Goal: Find specific page/section: Find specific page/section

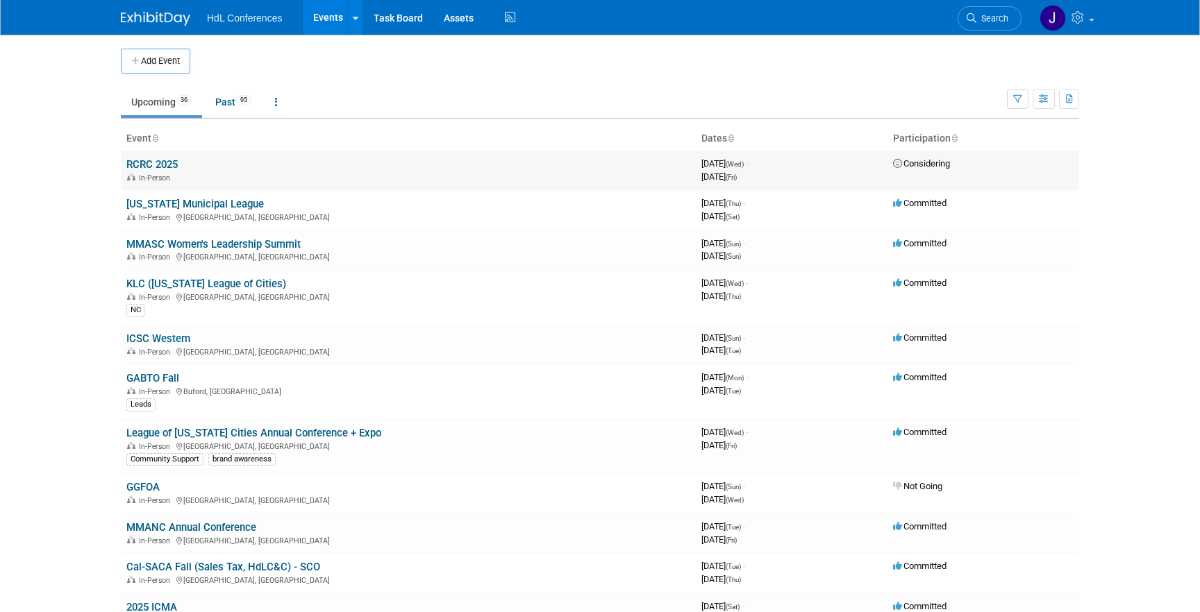
click at [136, 169] on link "RCRC 2025" at bounding box center [151, 164] width 51 height 12
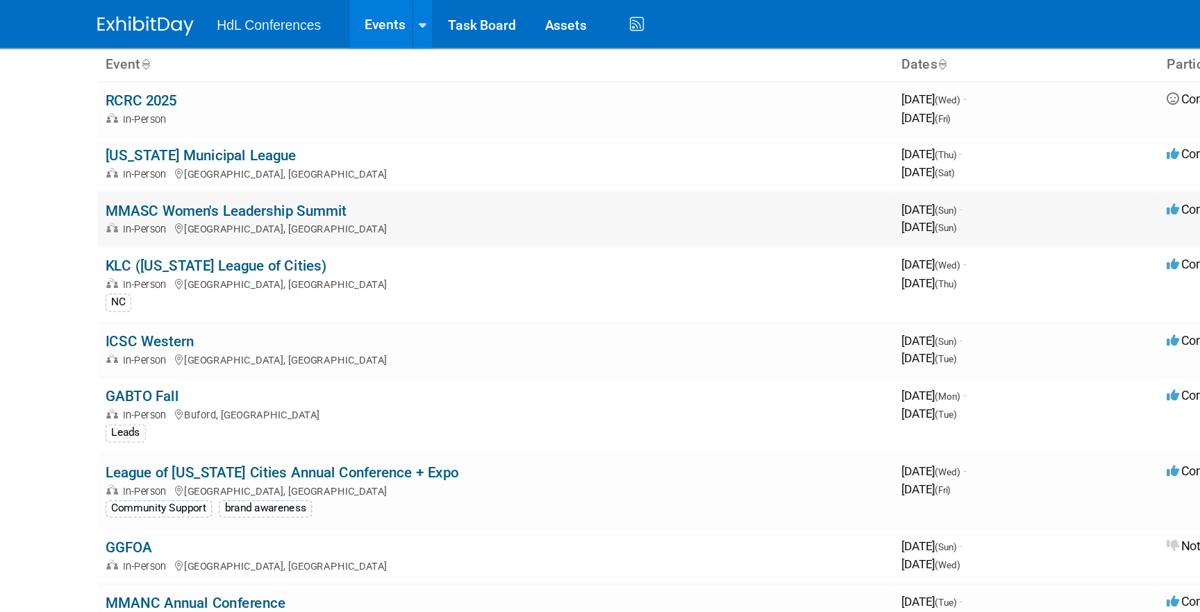
scroll to position [80, 0]
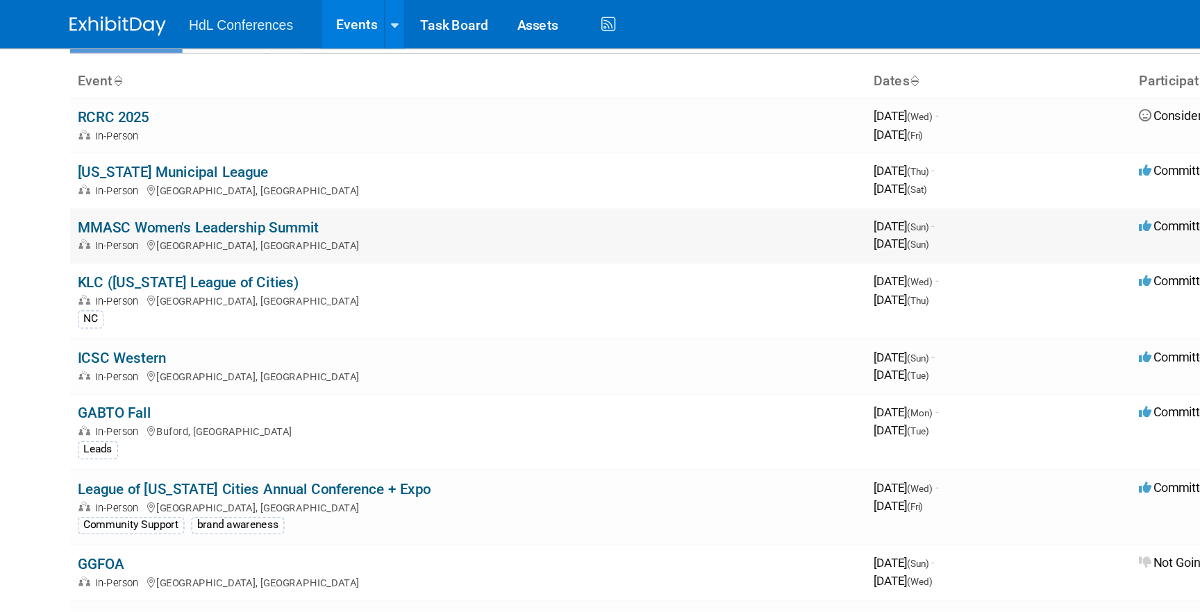
click at [260, 160] on link "MMASC Women's Leadership Summit" at bounding box center [213, 164] width 174 height 12
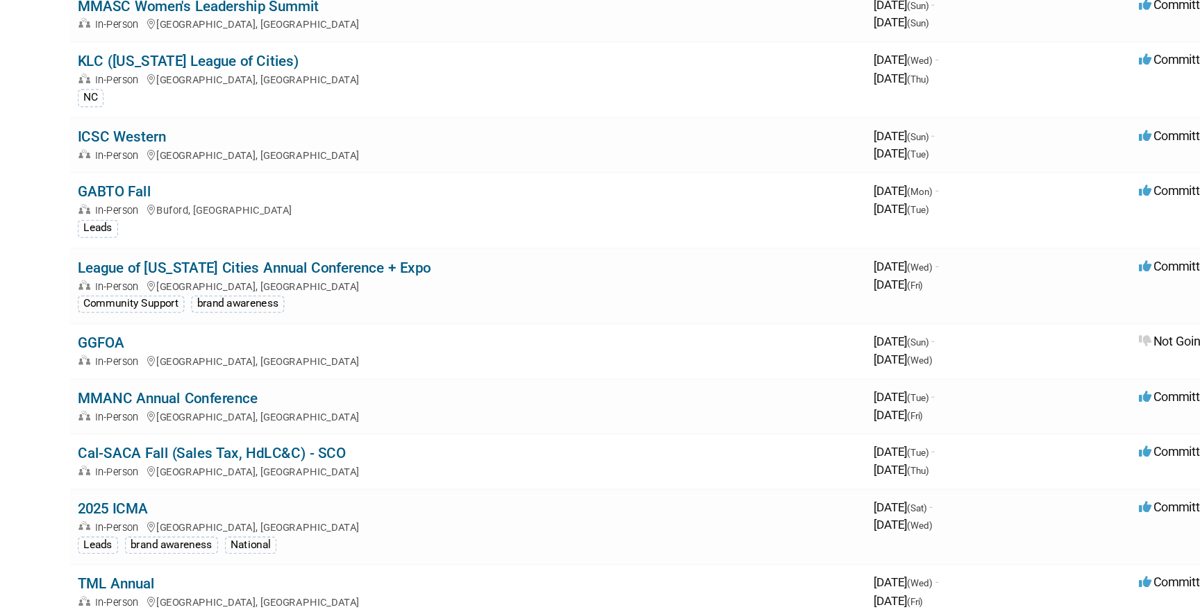
scroll to position [96, 0]
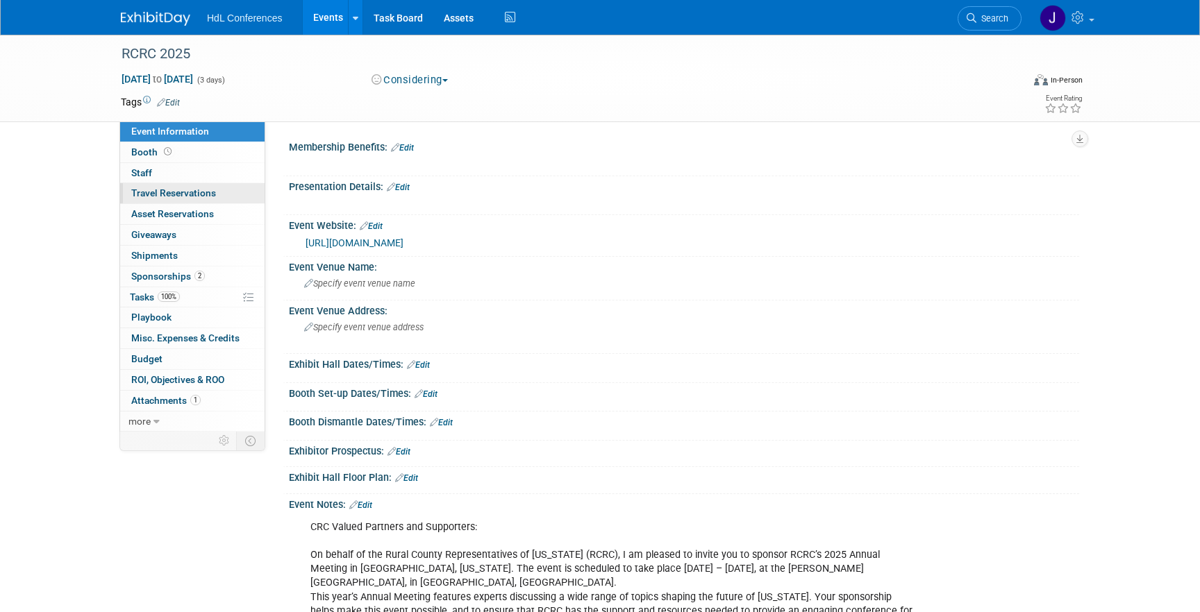
click at [204, 183] on link "0 Travel Reservations 0" at bounding box center [192, 193] width 144 height 20
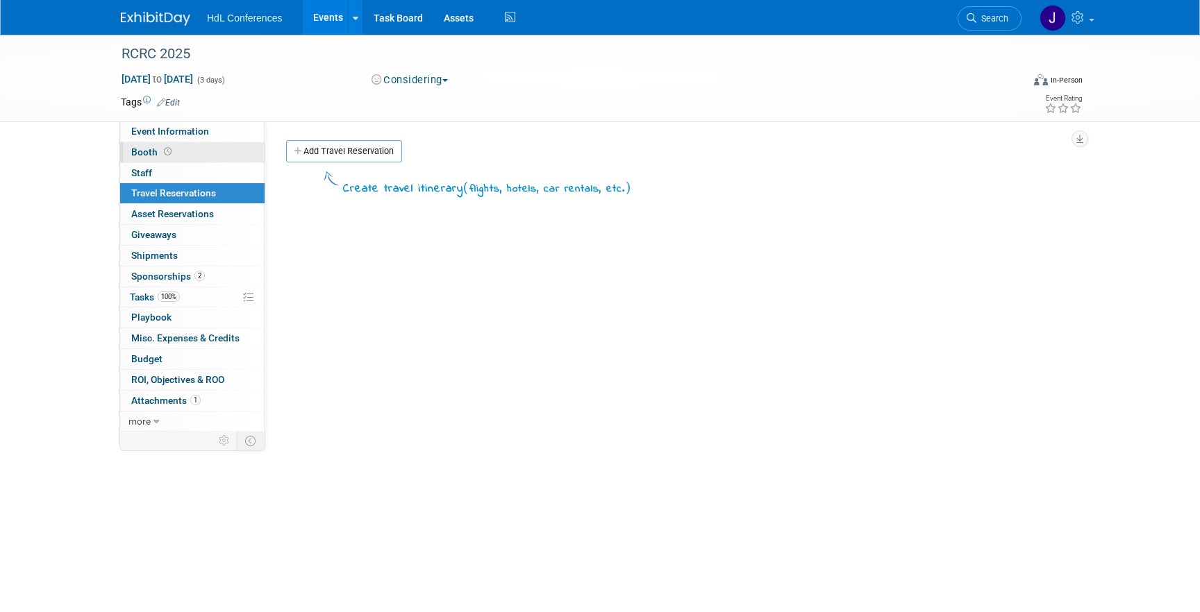
click at [212, 160] on link "Booth" at bounding box center [192, 152] width 144 height 20
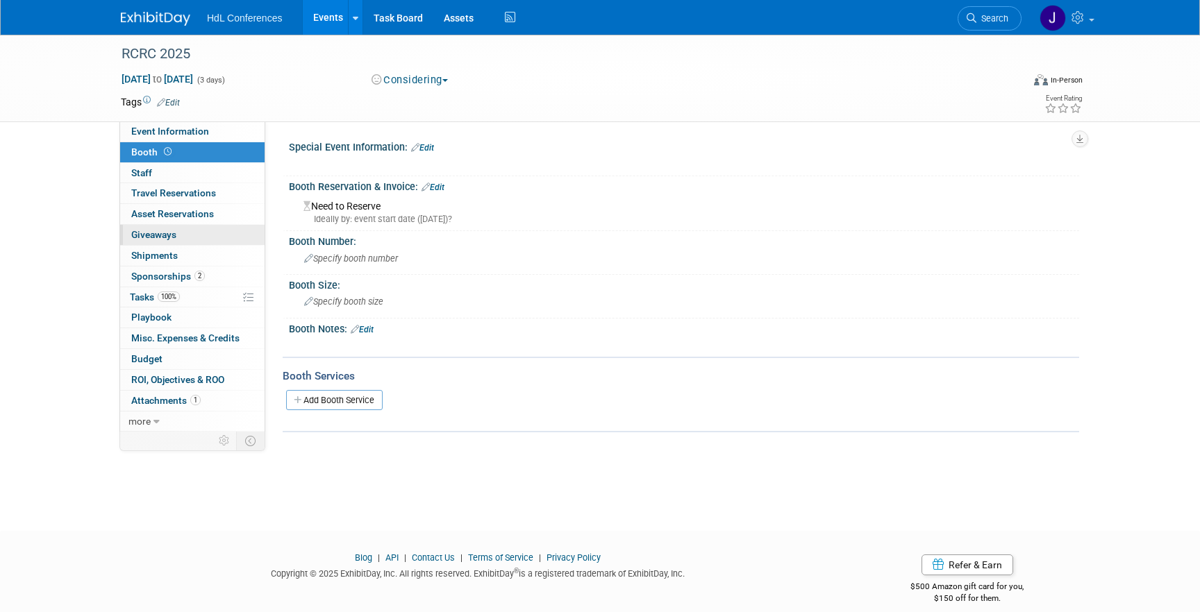
click at [180, 237] on link "0 Giveaways 0" at bounding box center [192, 235] width 144 height 20
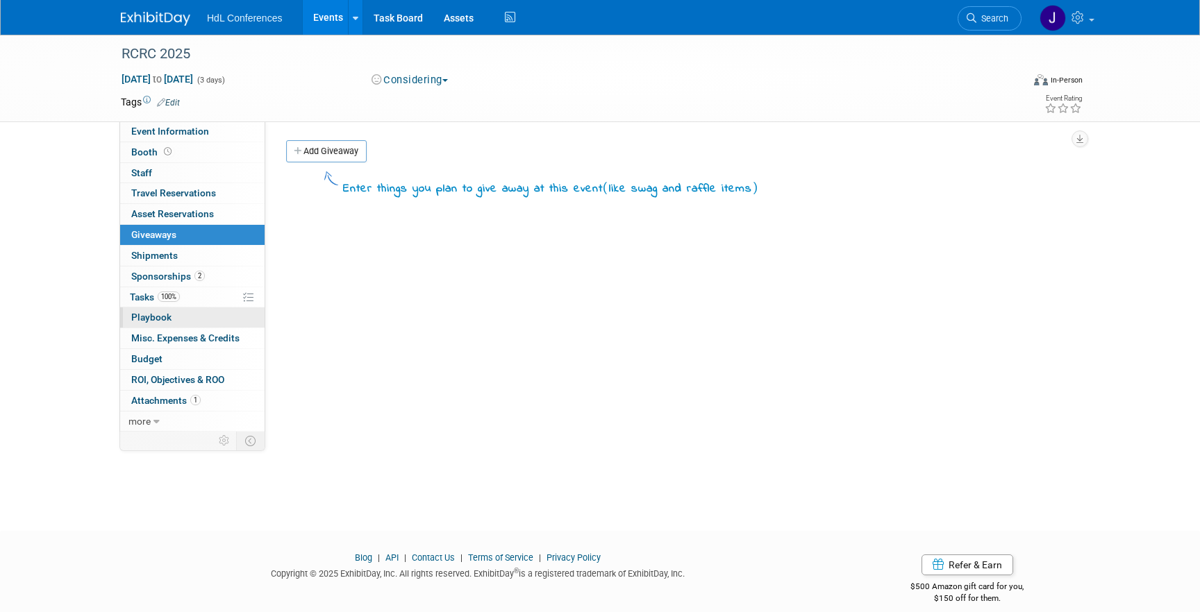
click at [178, 308] on link "0 Playbook 0" at bounding box center [192, 318] width 144 height 20
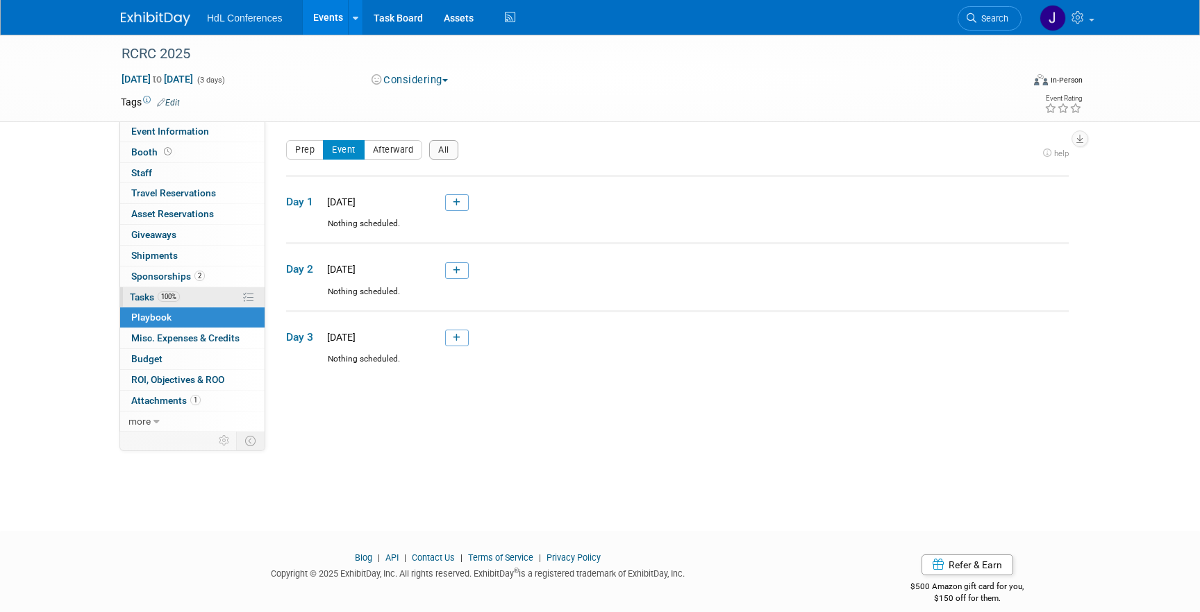
click at [192, 296] on link "100% Tasks 100%" at bounding box center [192, 297] width 144 height 20
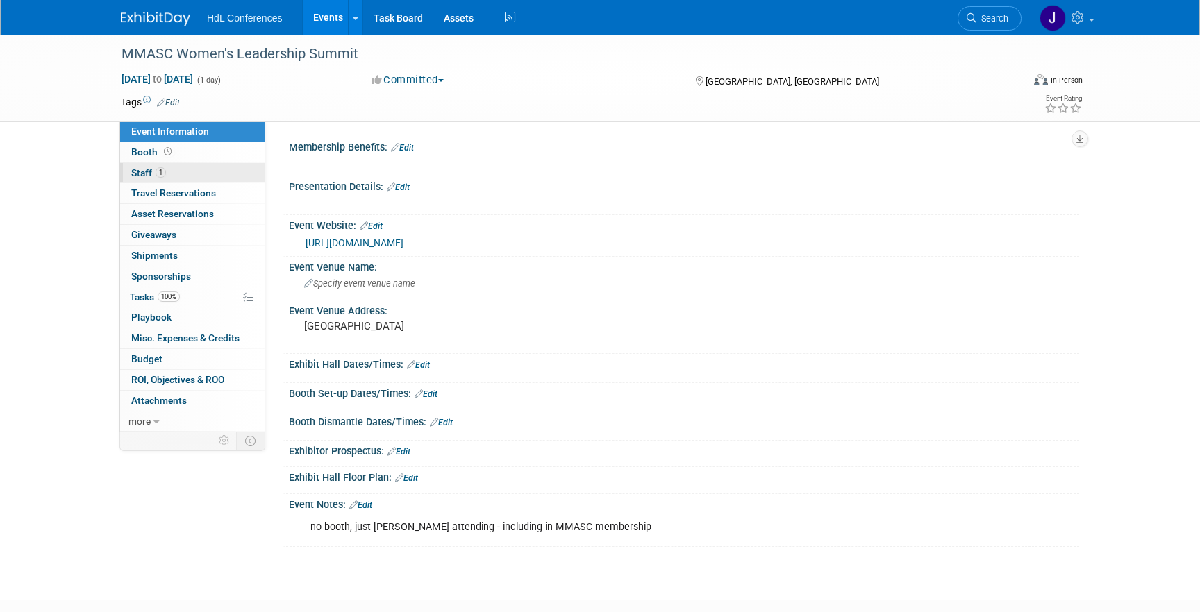
click at [161, 178] on span "Staff 1" at bounding box center [148, 172] width 35 height 11
